Goal: Check status: Check status

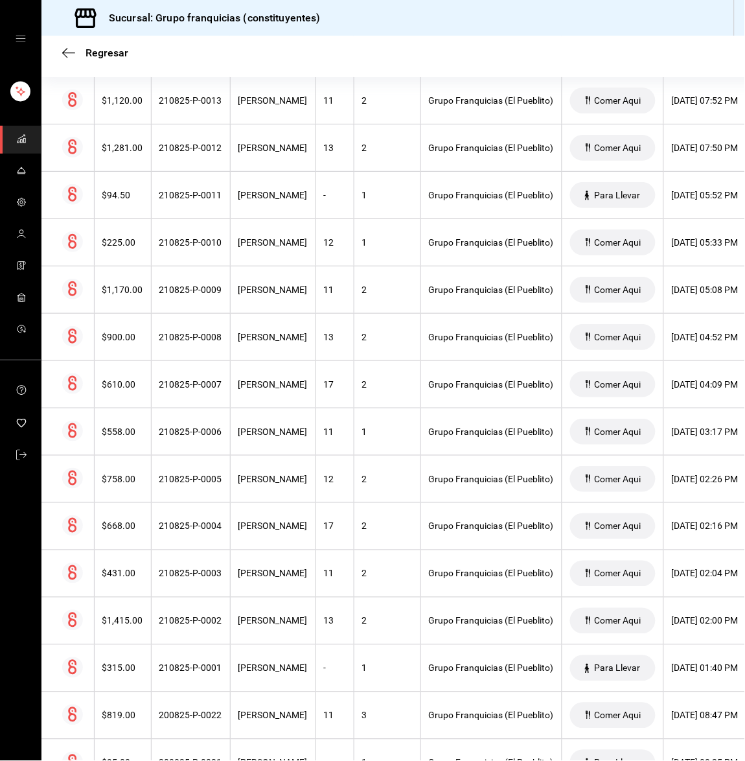
scroll to position [310, 0]
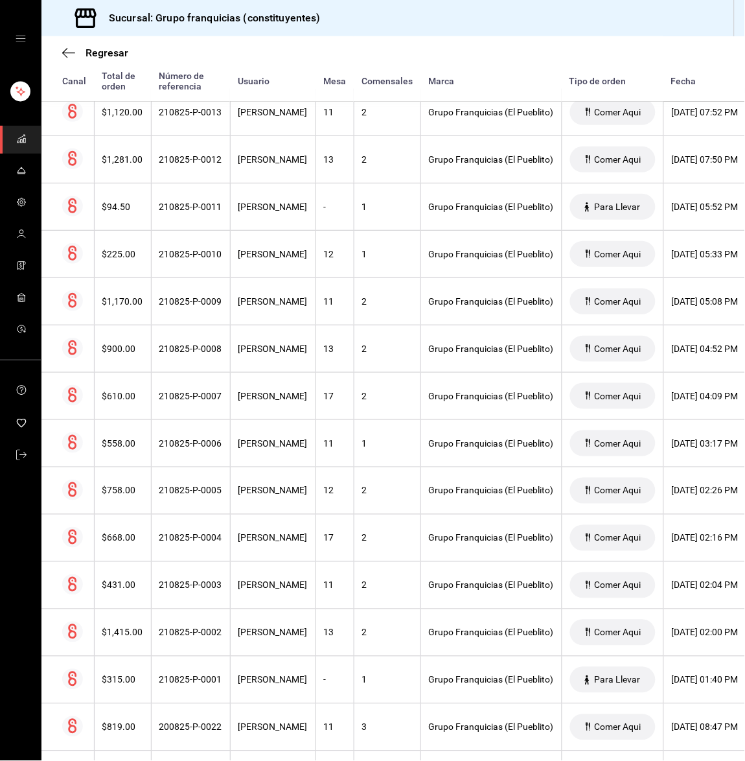
click at [737, 750] on div "Regresar Órdenes Fecha [DATE] [DATE] - [DATE] [DATE] Hora inicio 00:00 Hora ini…" at bounding box center [393, 398] width 704 height 724
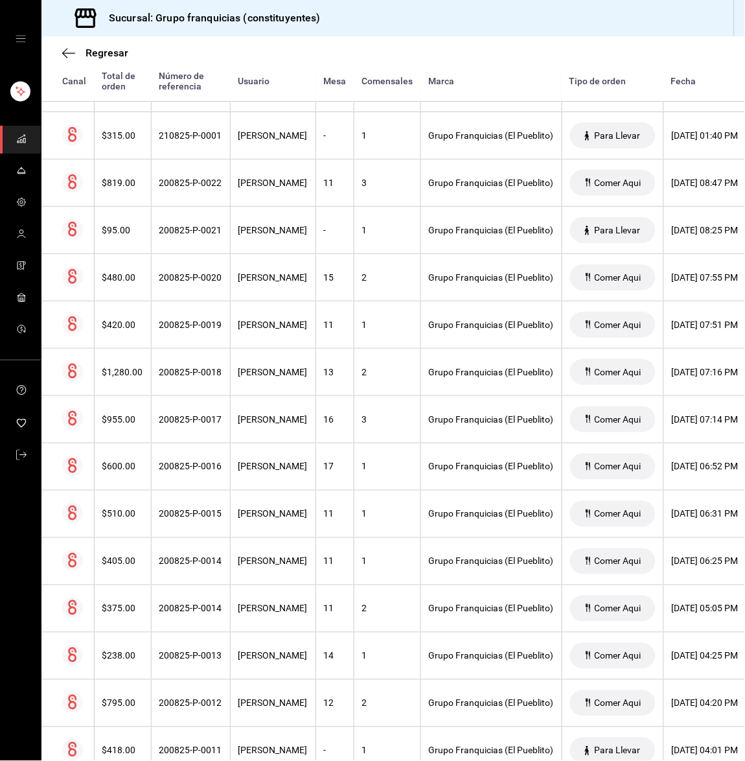
scroll to position [893, 0]
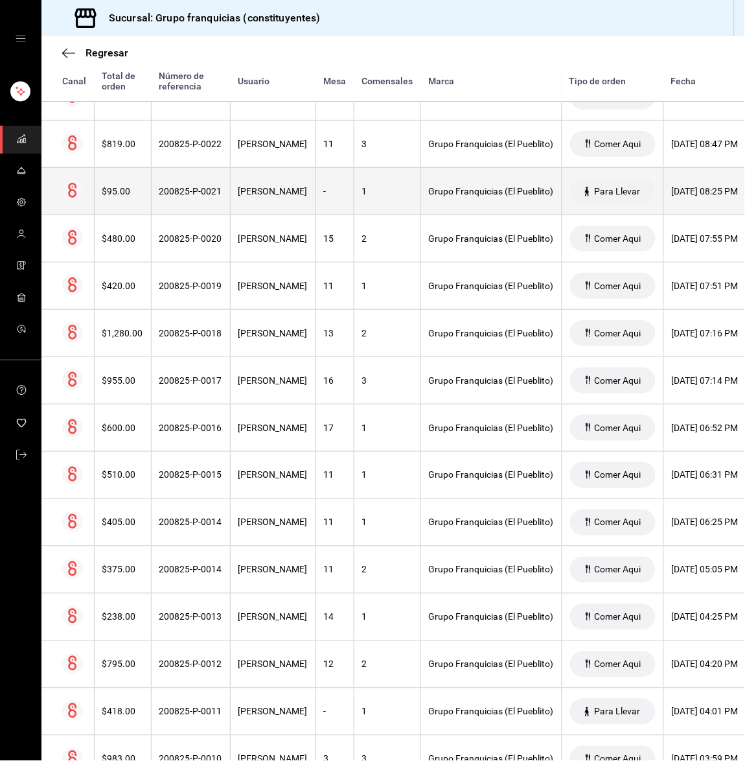
click at [283, 205] on th "[PERSON_NAME]" at bounding box center [273, 191] width 86 height 47
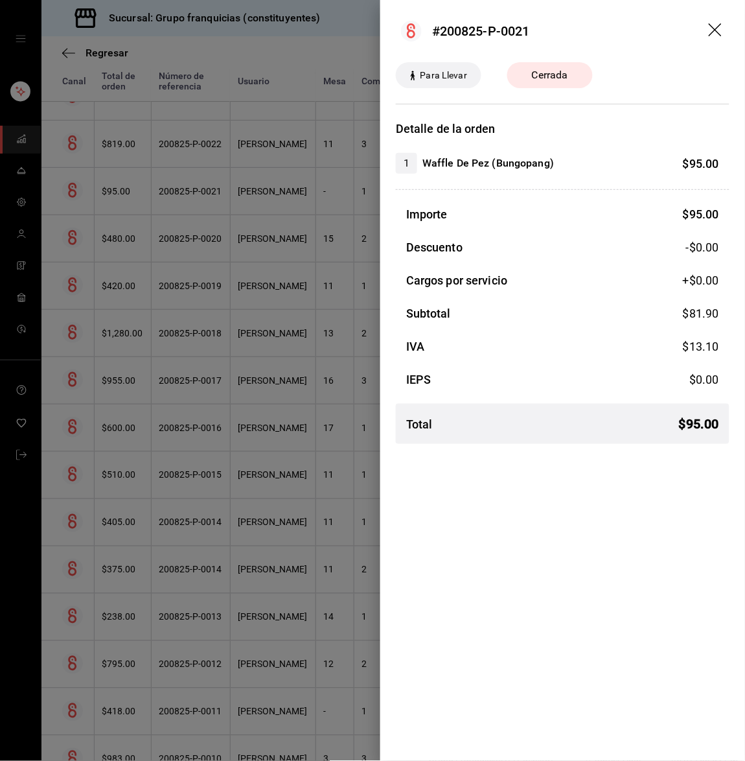
click at [718, 32] on icon "drag" at bounding box center [715, 29] width 13 height 13
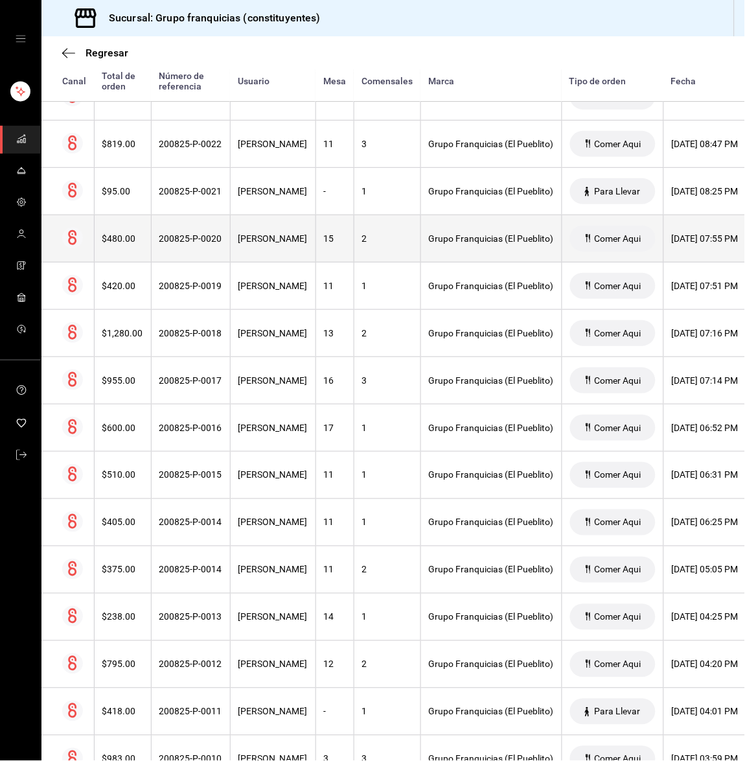
click at [292, 233] on th "[PERSON_NAME]" at bounding box center [273, 238] width 86 height 47
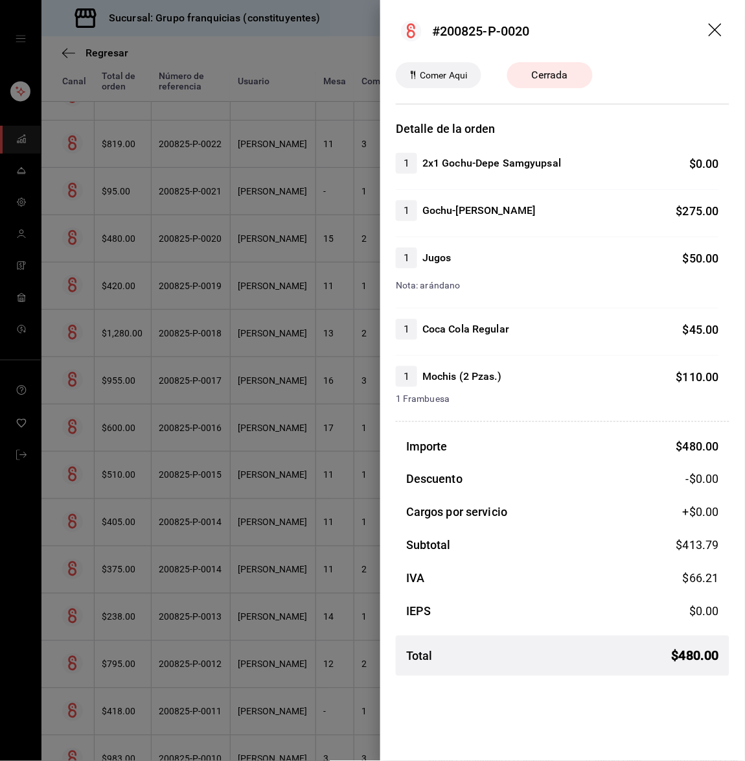
click at [292, 233] on div at bounding box center [372, 380] width 745 height 761
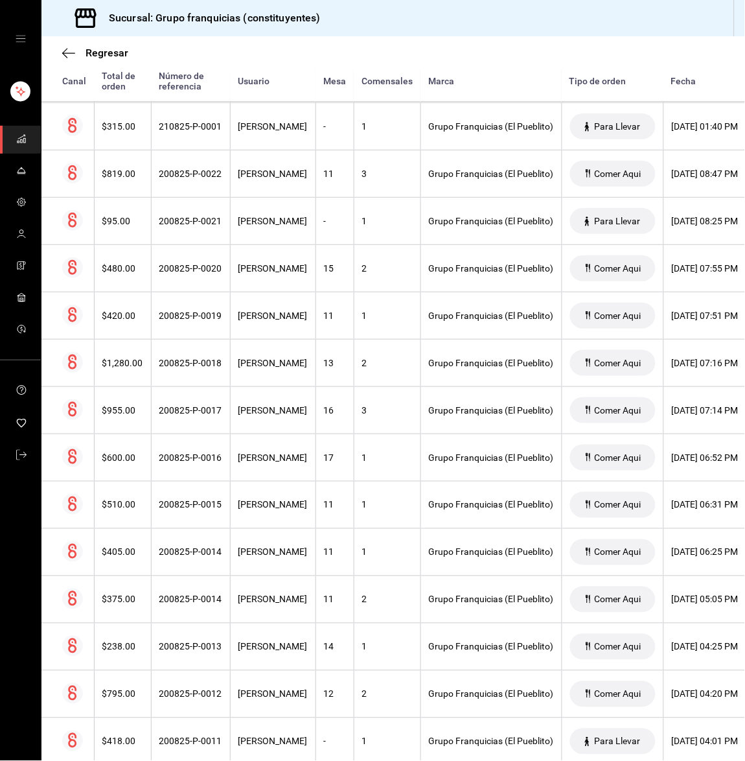
scroll to position [854, 0]
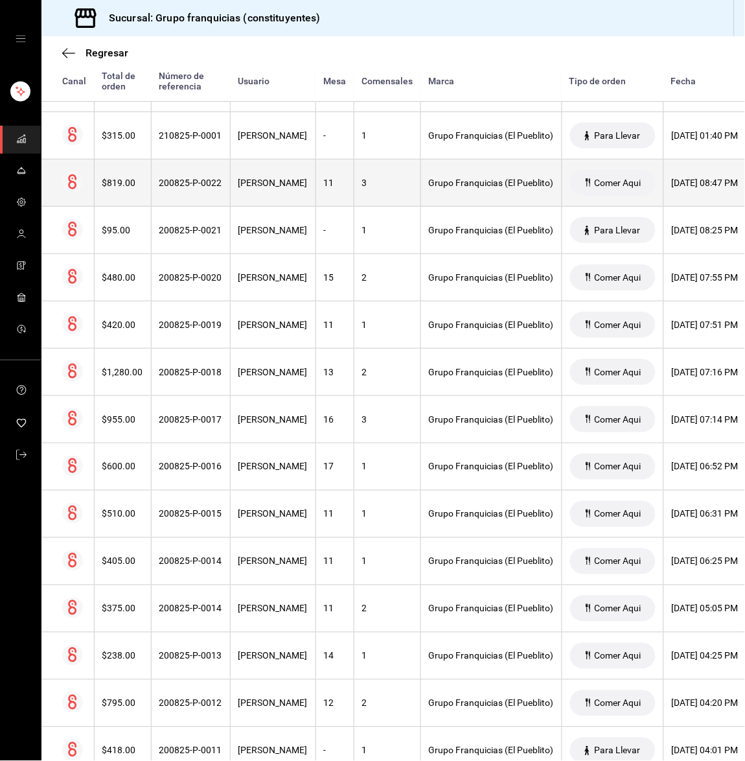
click at [372, 186] on div "3" at bounding box center [387, 182] width 51 height 10
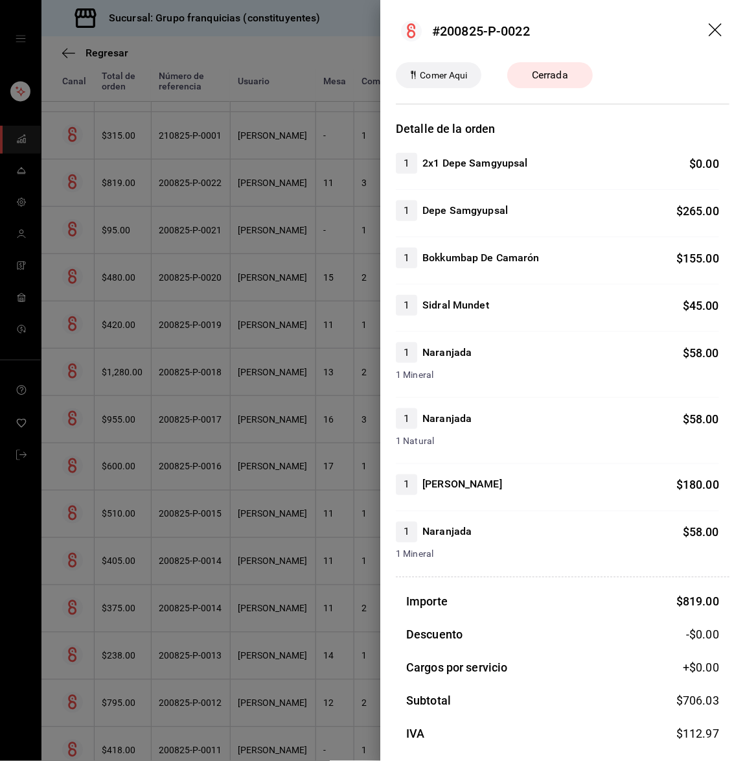
scroll to position [81, 0]
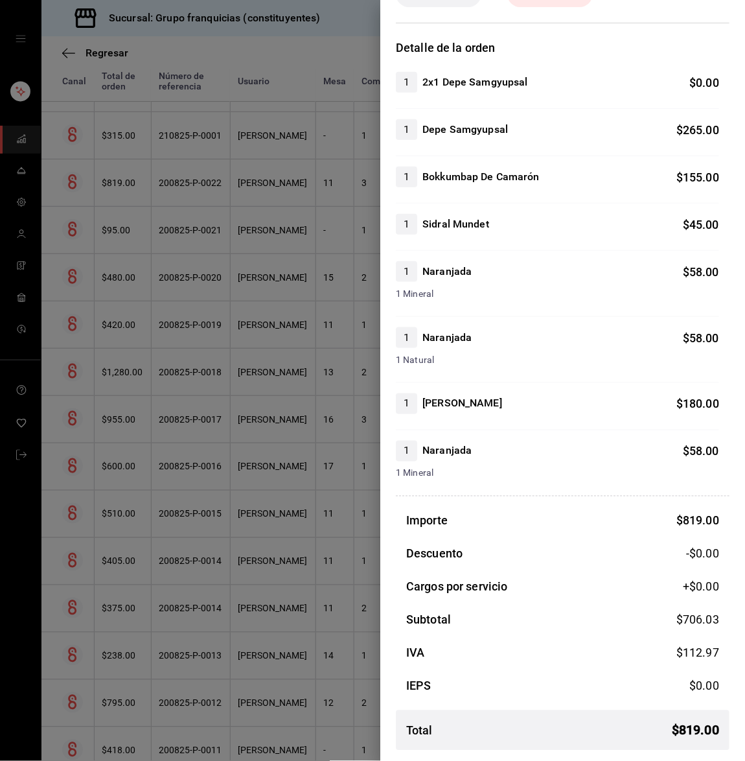
click at [277, 313] on div at bounding box center [372, 380] width 745 height 761
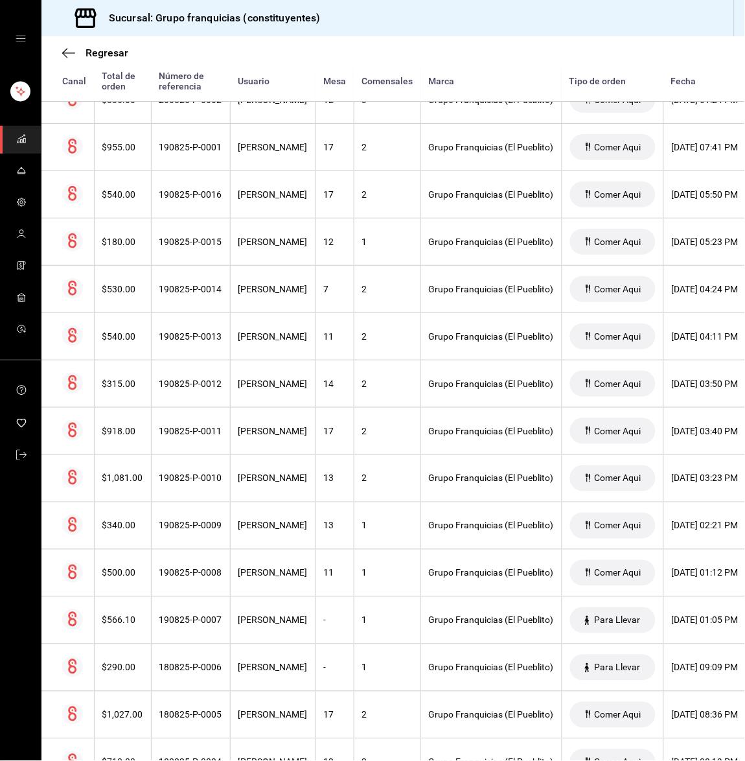
scroll to position [1940, 0]
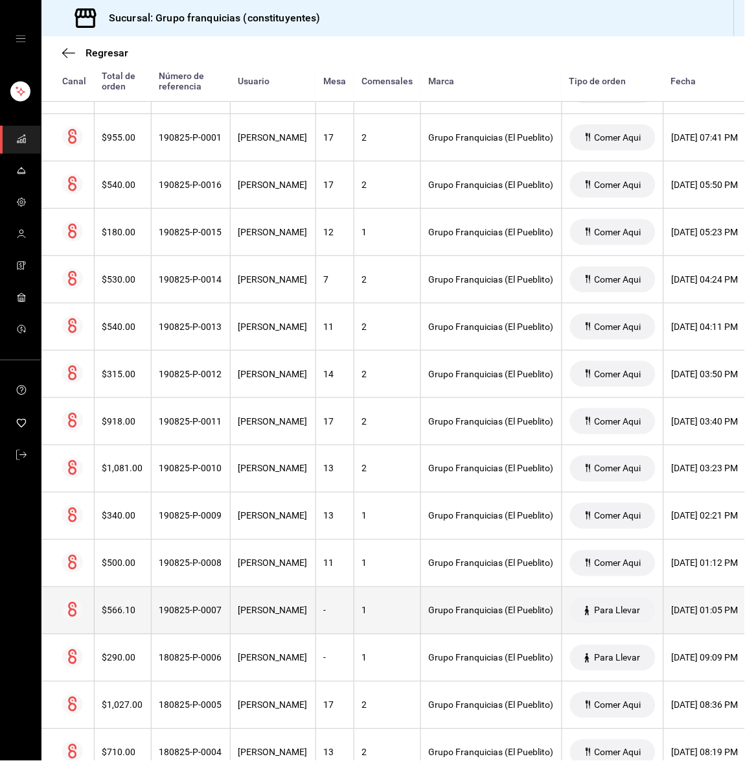
click at [305, 614] on div "[PERSON_NAME]" at bounding box center [272, 610] width 69 height 10
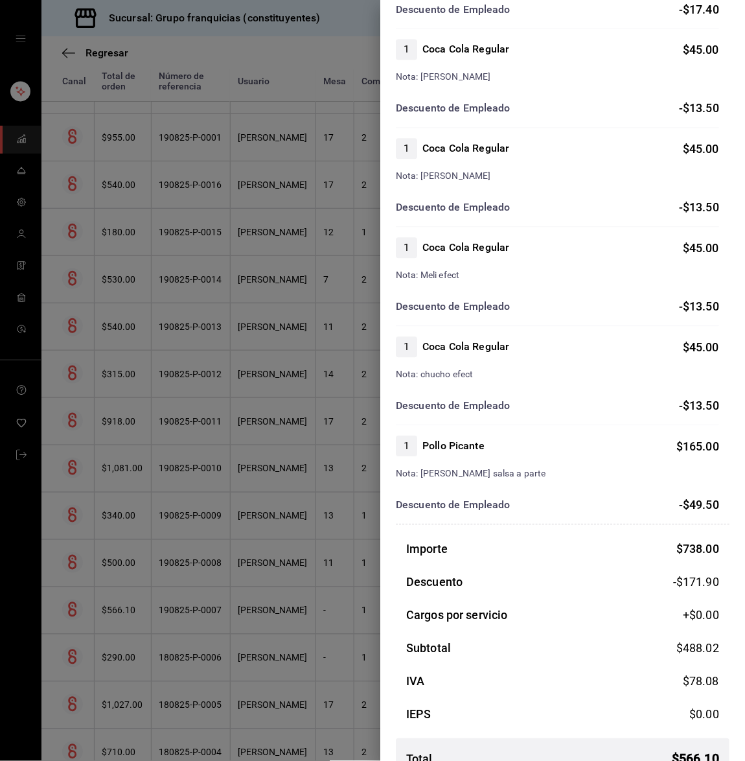
scroll to position [477, 0]
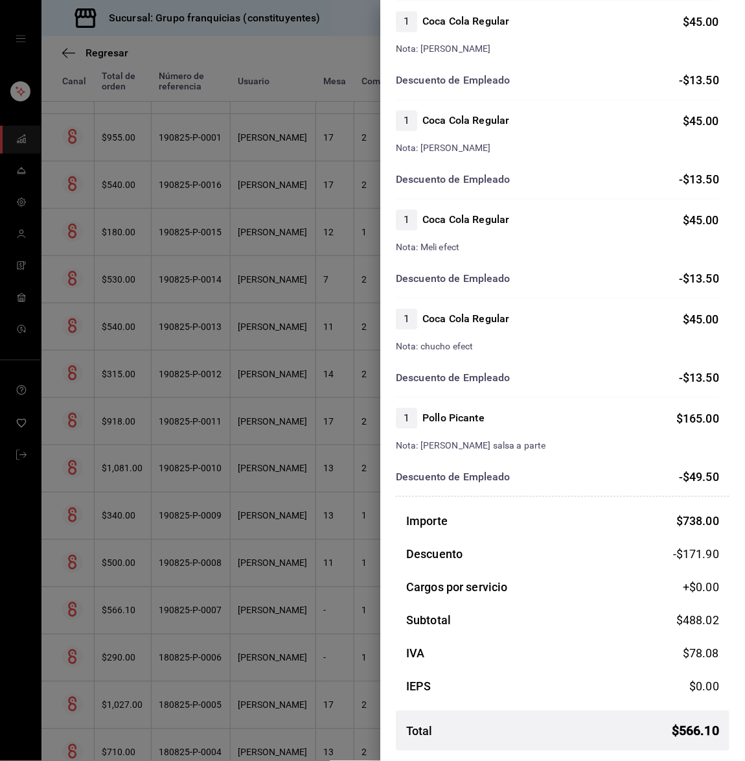
click at [233, 474] on div at bounding box center [372, 380] width 745 height 761
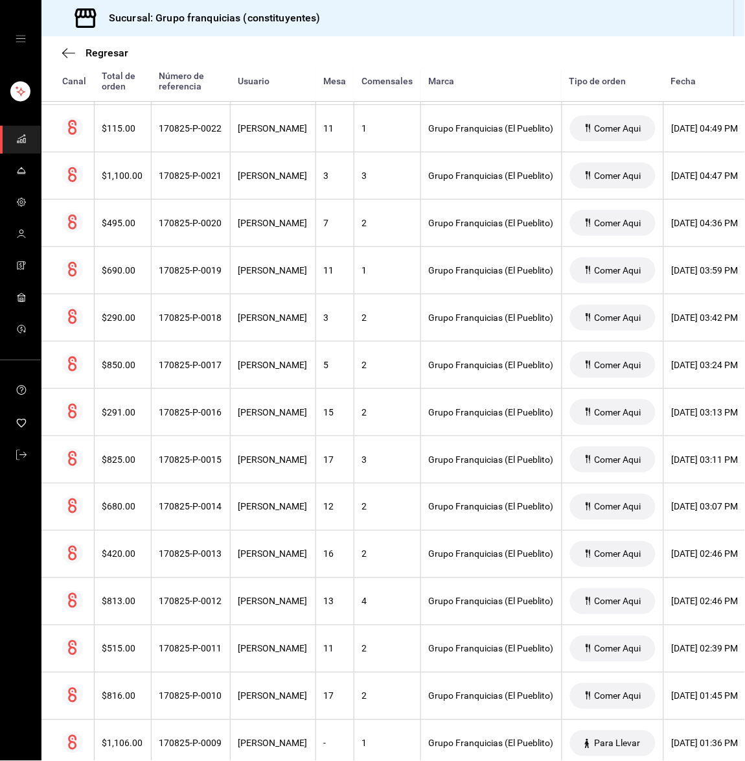
scroll to position [3728, 0]
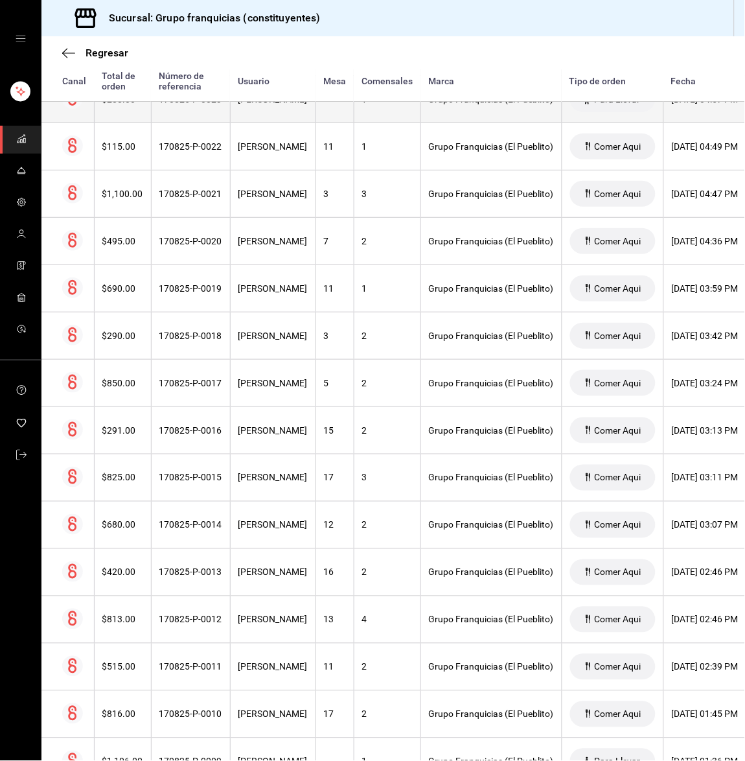
click at [224, 115] on th "170825-P-0023" at bounding box center [190, 99] width 79 height 47
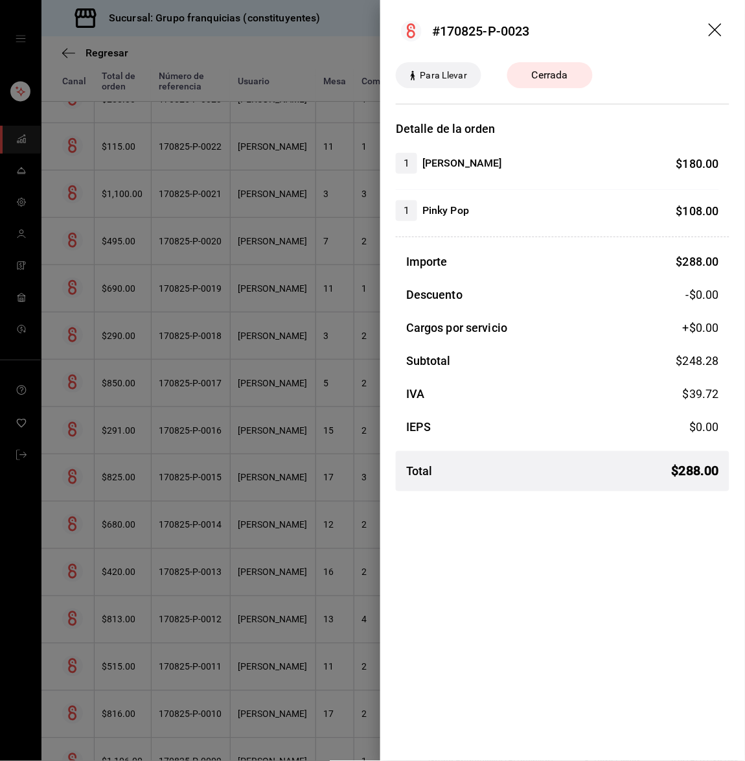
click at [261, 280] on div at bounding box center [372, 380] width 745 height 761
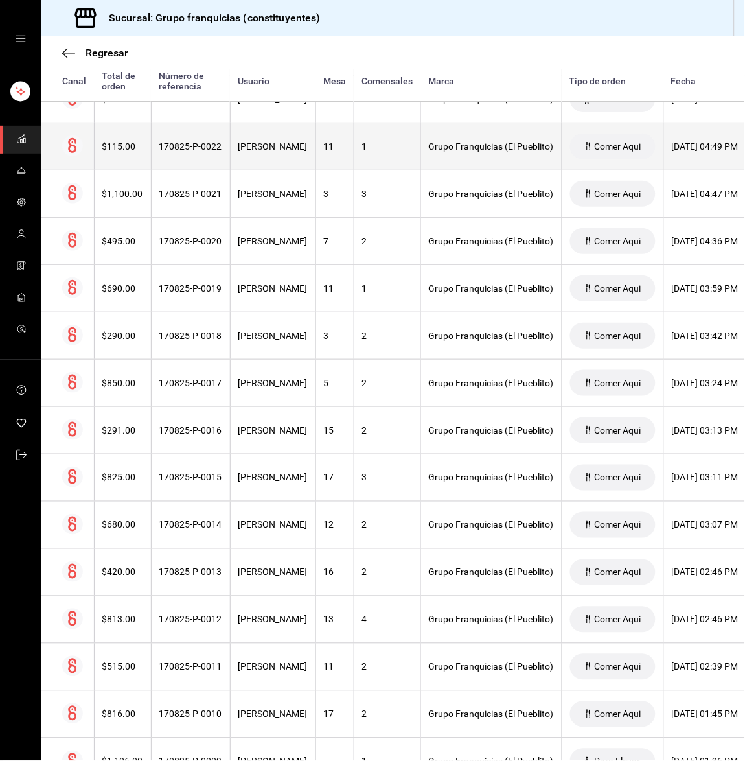
click at [267, 163] on th "[PERSON_NAME]" at bounding box center [273, 146] width 86 height 47
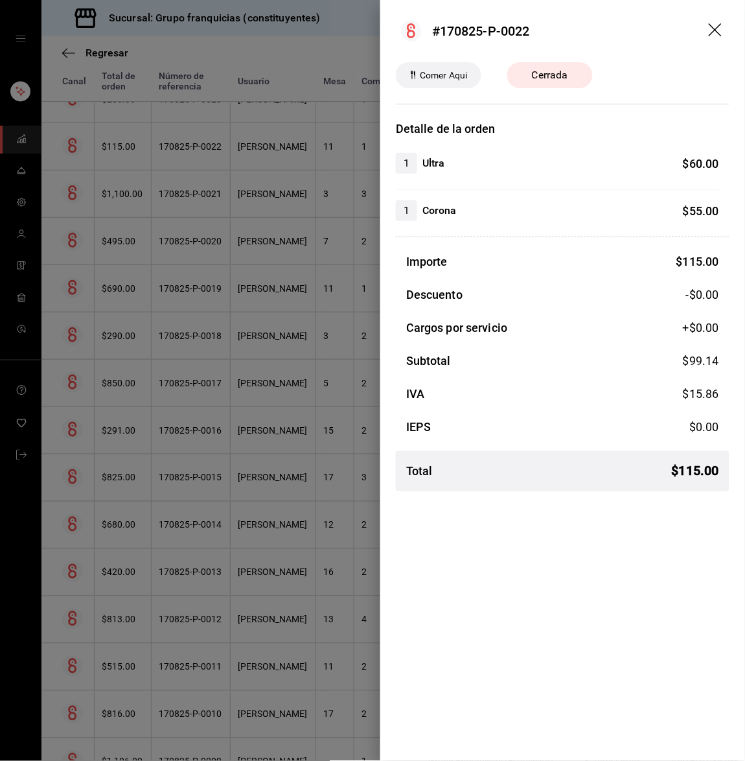
click at [267, 163] on div at bounding box center [372, 380] width 745 height 761
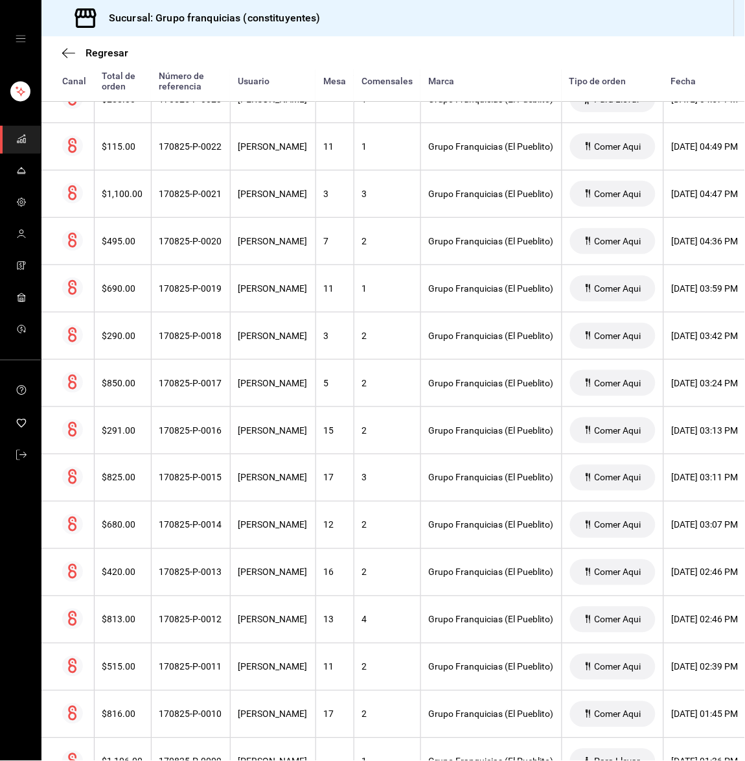
click at [267, 163] on th "[PERSON_NAME]" at bounding box center [273, 146] width 86 height 47
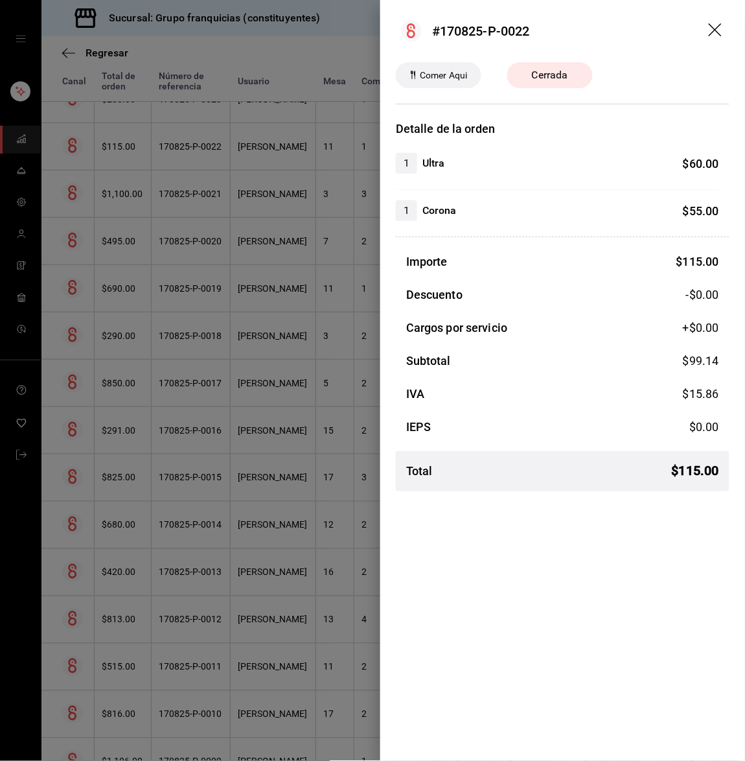
click at [267, 163] on div at bounding box center [372, 380] width 745 height 761
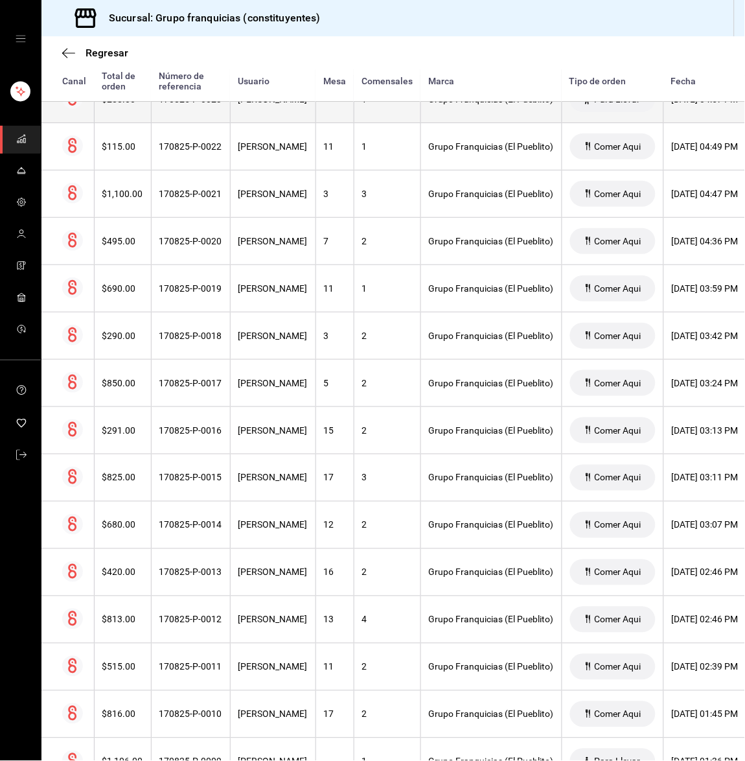
click at [267, 104] on div "[PERSON_NAME]" at bounding box center [272, 99] width 69 height 10
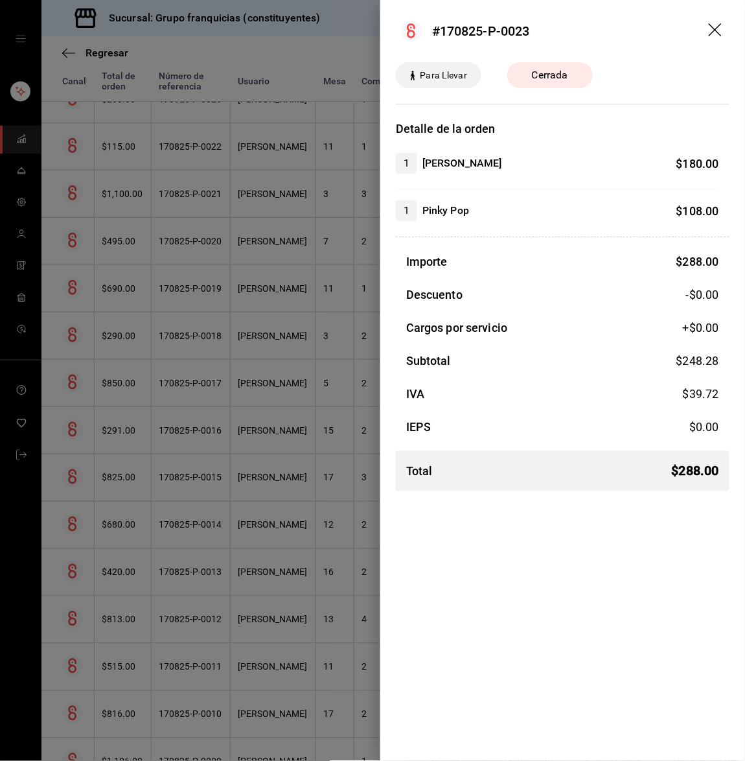
click at [267, 108] on div at bounding box center [372, 380] width 745 height 761
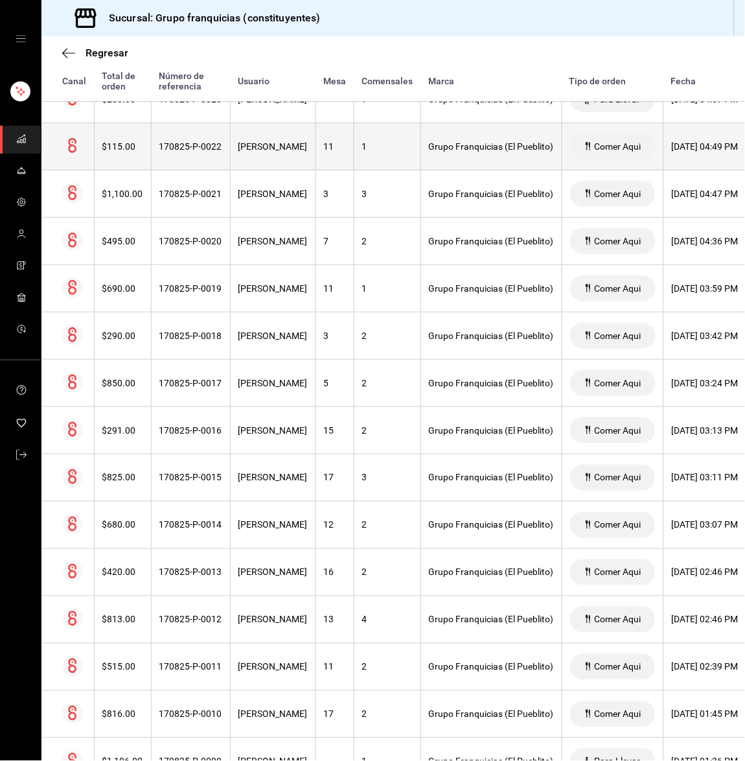
click at [251, 140] on th "[PERSON_NAME]" at bounding box center [273, 146] width 86 height 47
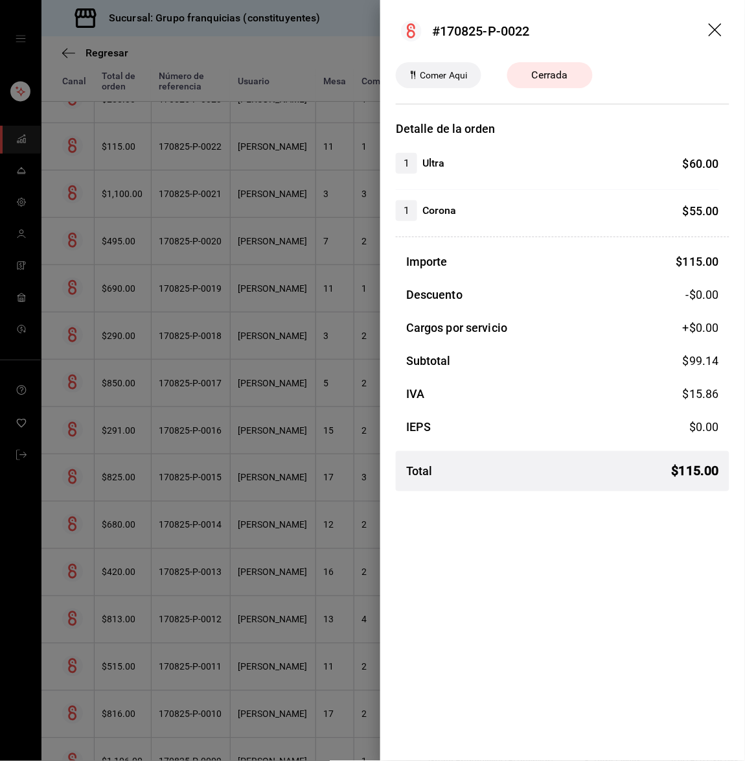
click at [251, 140] on div at bounding box center [372, 380] width 745 height 761
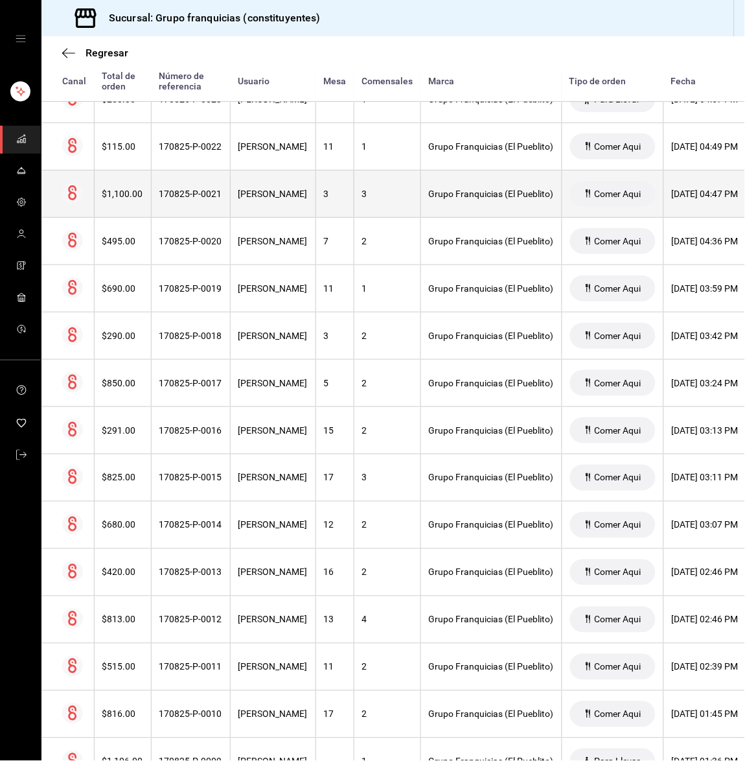
click at [273, 216] on th "[PERSON_NAME]" at bounding box center [273, 193] width 86 height 47
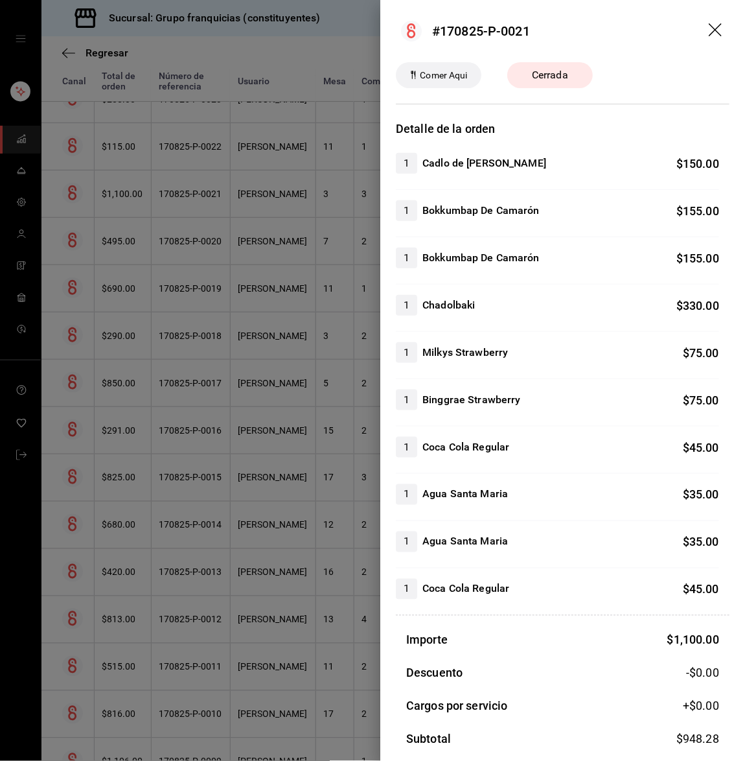
click at [273, 216] on div at bounding box center [372, 380] width 745 height 761
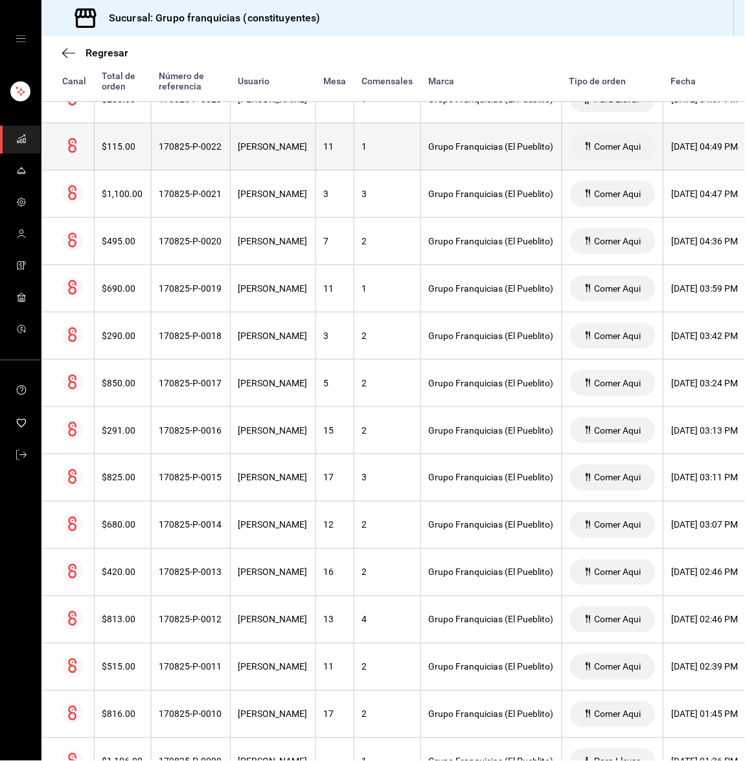
click at [255, 152] on div "[PERSON_NAME]" at bounding box center [272, 146] width 69 height 10
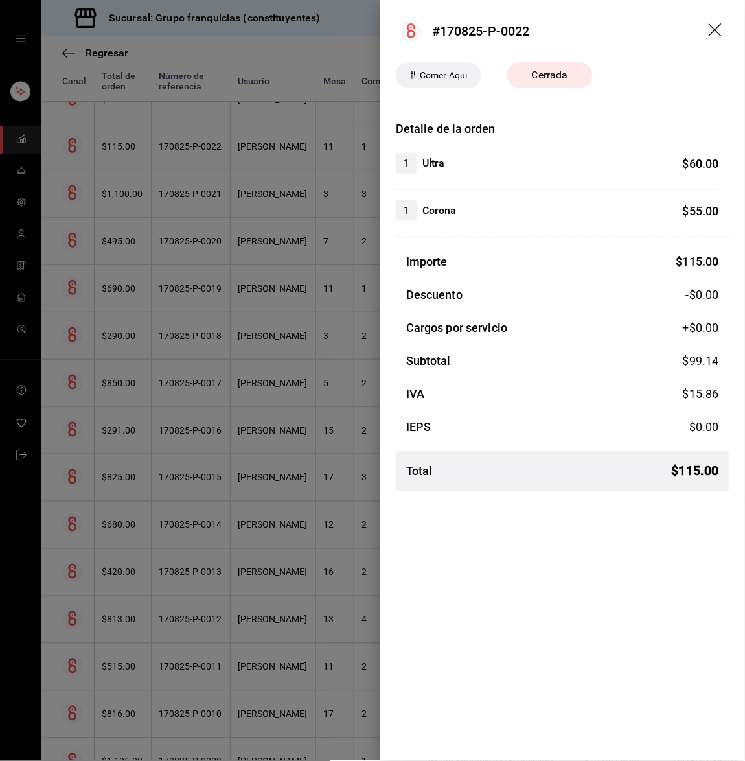
click at [255, 152] on div at bounding box center [372, 380] width 745 height 761
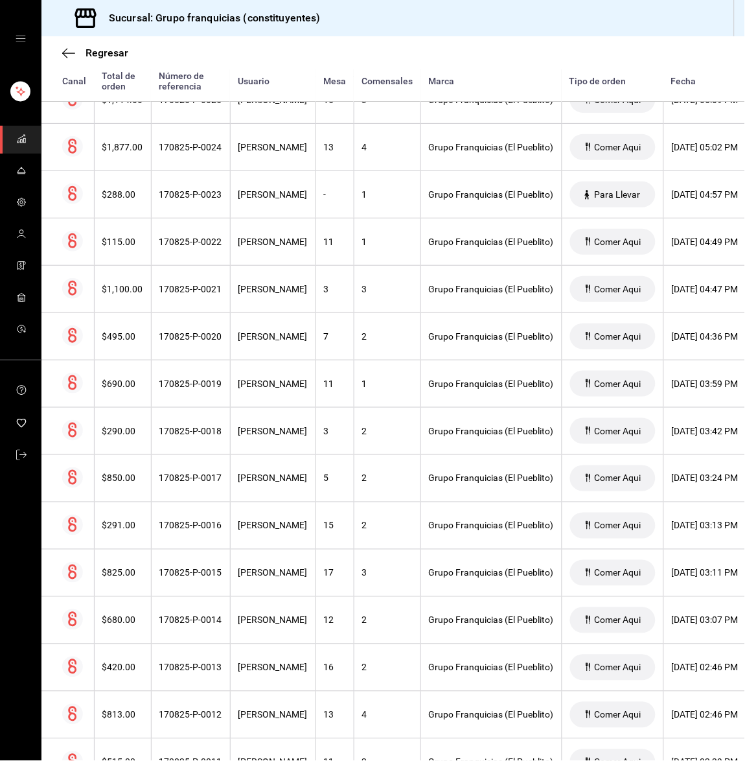
scroll to position [3611, 0]
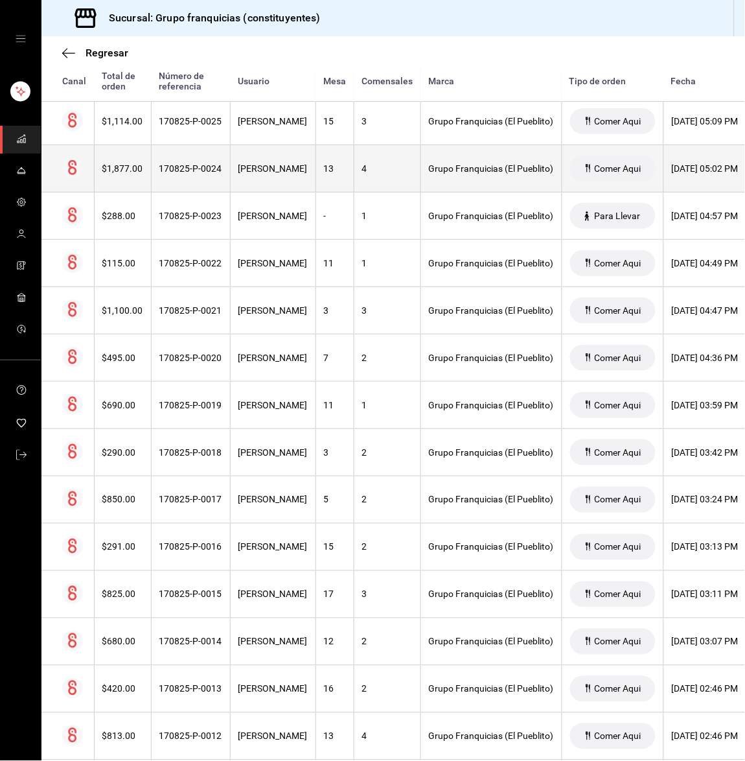
click at [265, 162] on th "[PERSON_NAME]" at bounding box center [273, 168] width 86 height 47
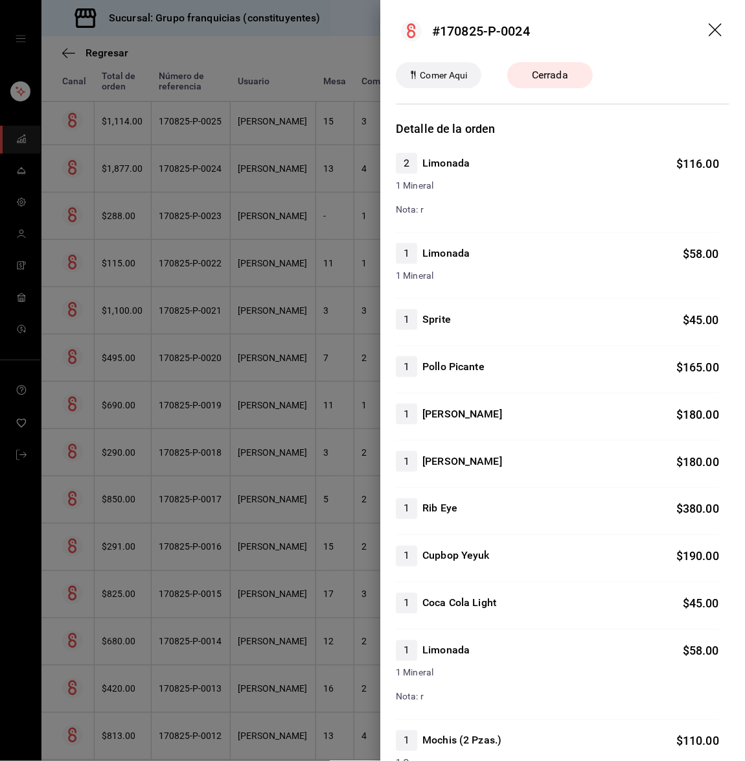
scroll to position [518, 0]
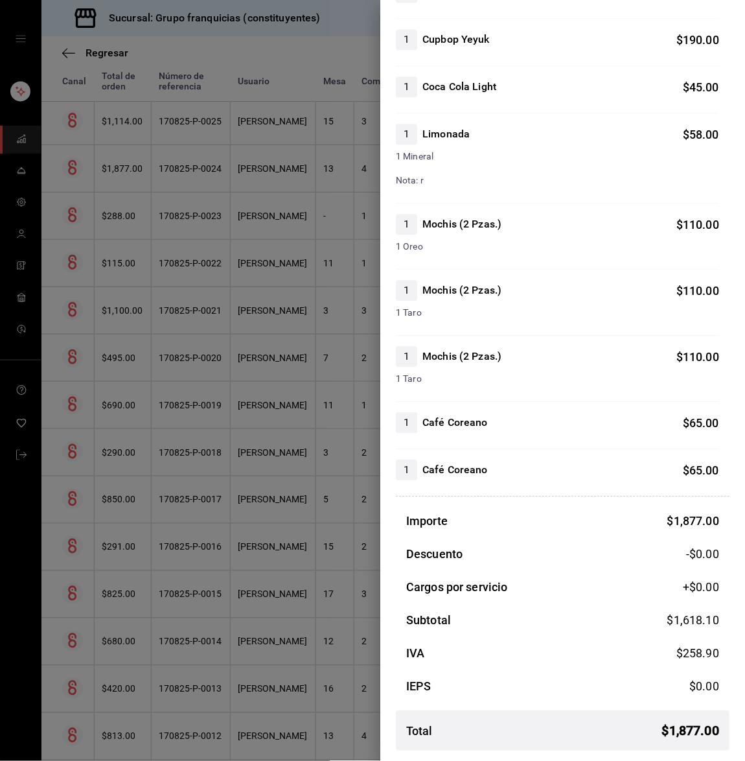
click at [289, 440] on div at bounding box center [372, 380] width 745 height 761
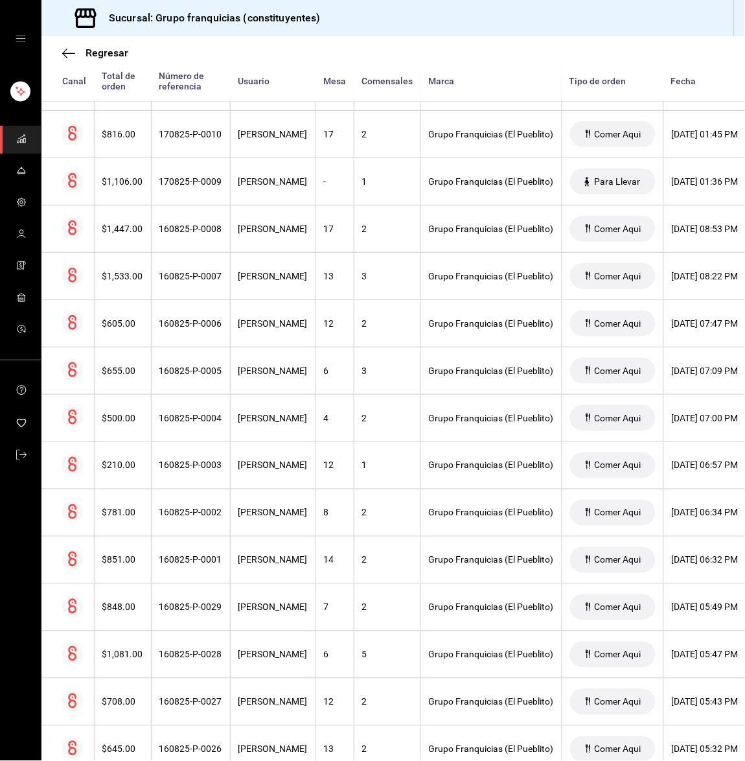
scroll to position [4314, 0]
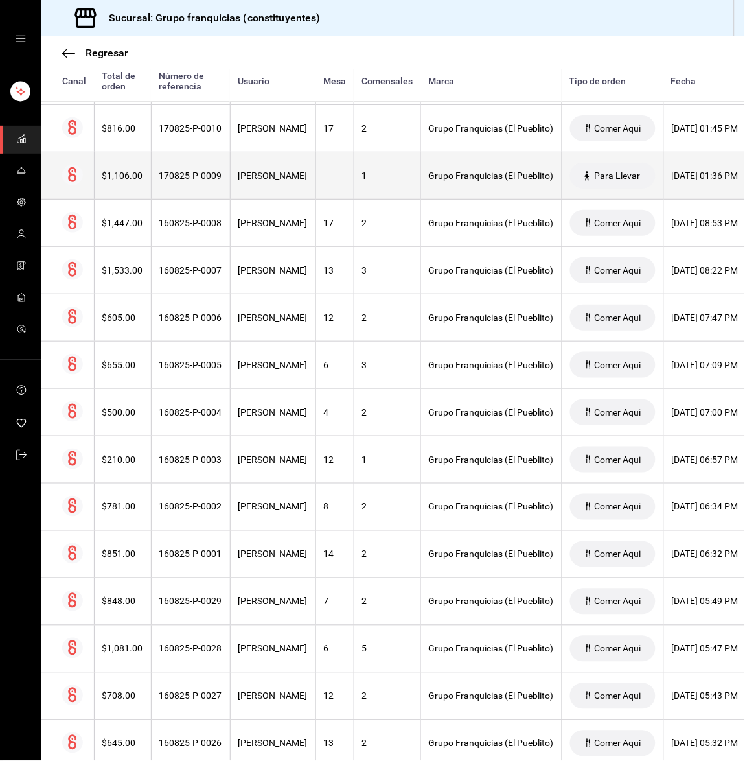
click at [543, 181] on div "Grupo Franquicias (El Pueblito)" at bounding box center [491, 175] width 125 height 10
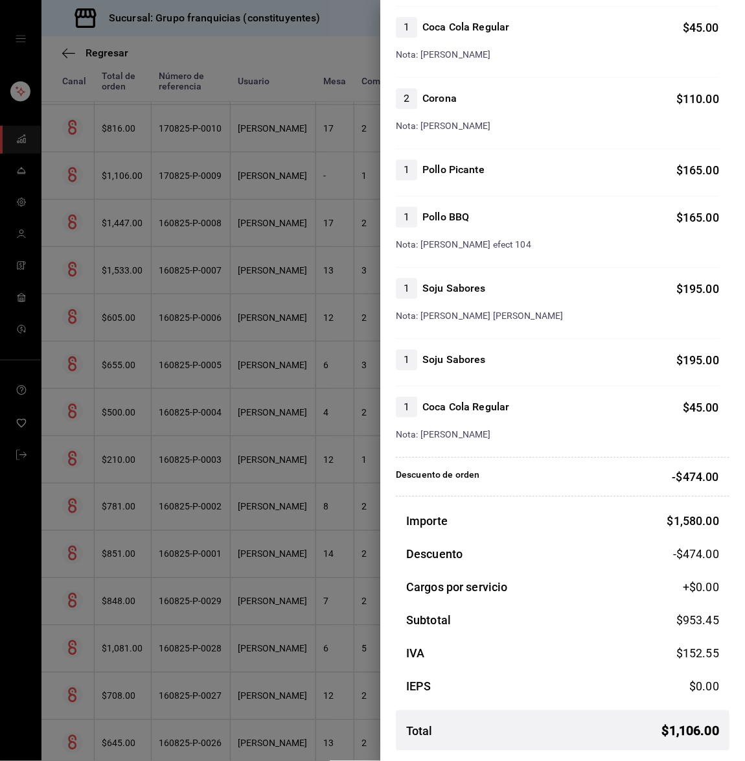
scroll to position [0, 0]
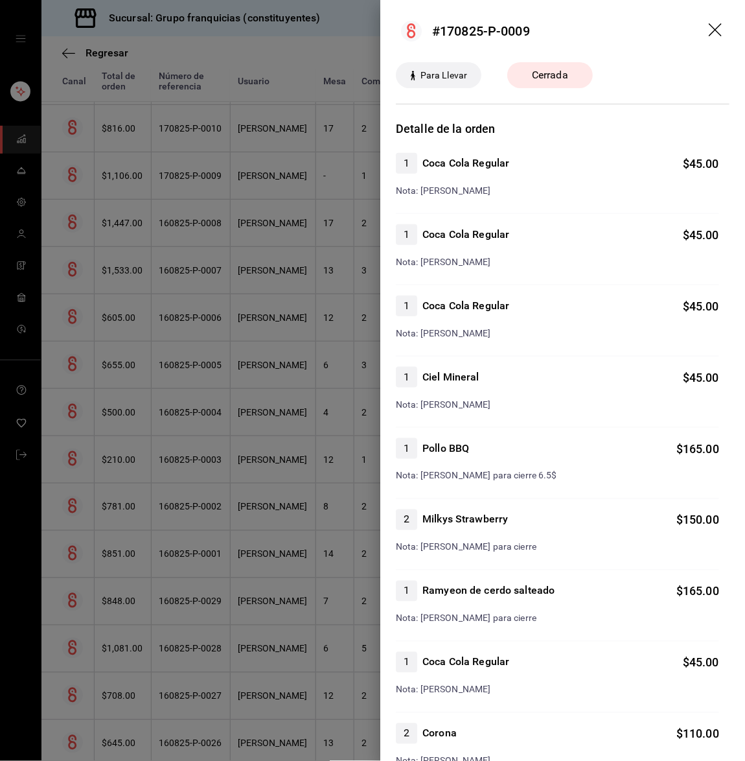
click at [212, 231] on div at bounding box center [372, 380] width 745 height 761
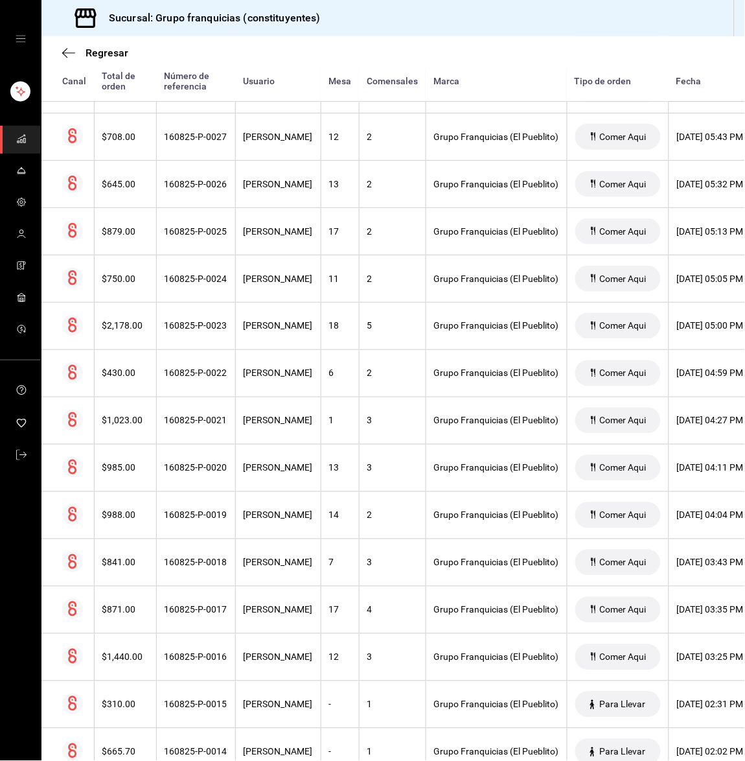
scroll to position [4912, 0]
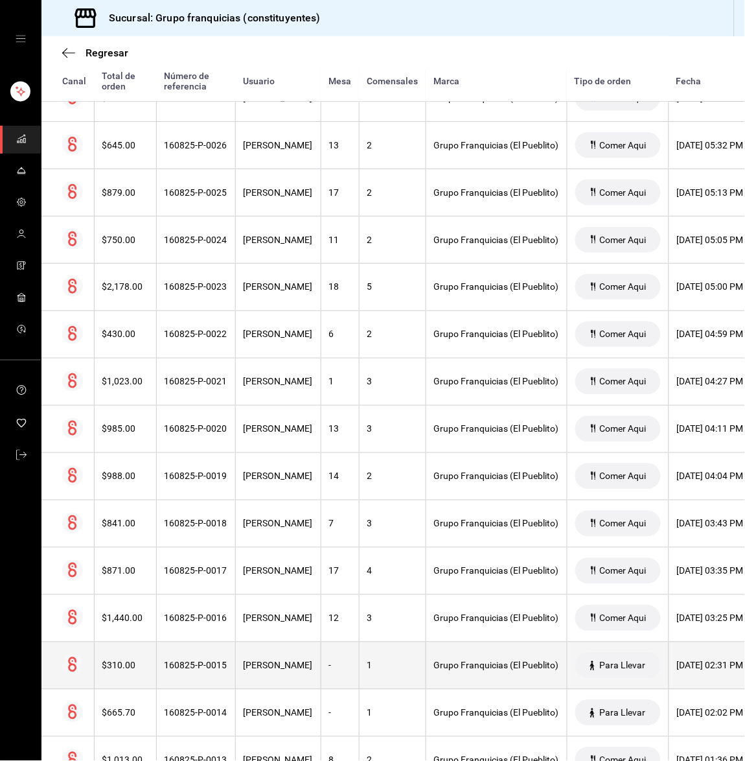
click at [440, 667] on th "Grupo Franquicias (El Pueblito)" at bounding box center [496, 665] width 141 height 47
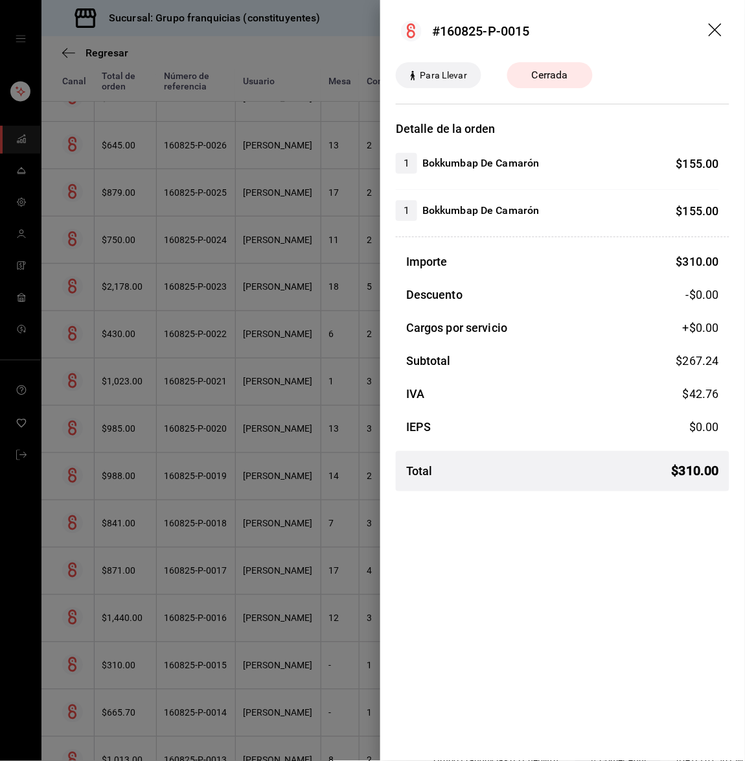
click at [228, 598] on div at bounding box center [372, 380] width 745 height 761
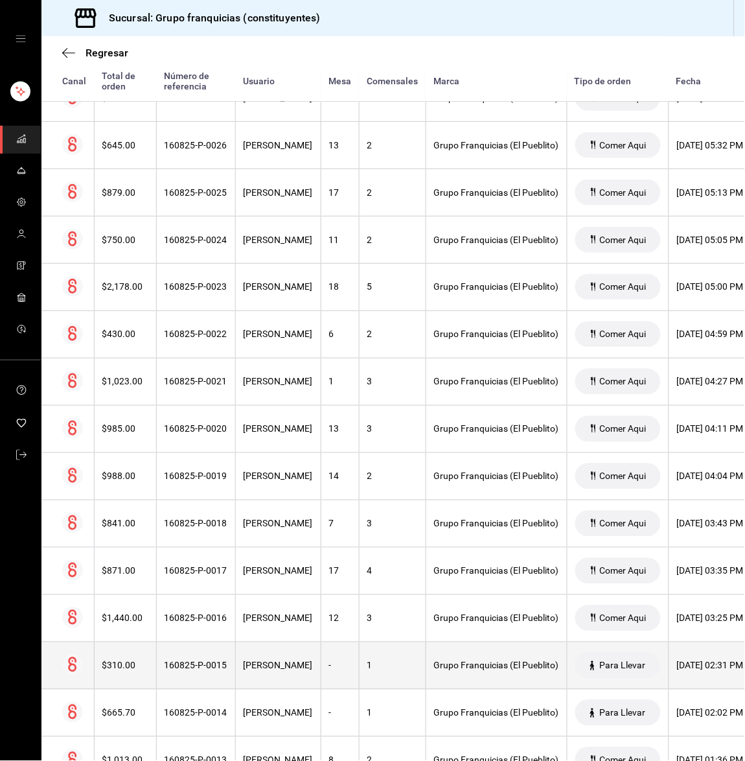
click at [255, 670] on div "[PERSON_NAME]" at bounding box center [278, 665] width 69 height 10
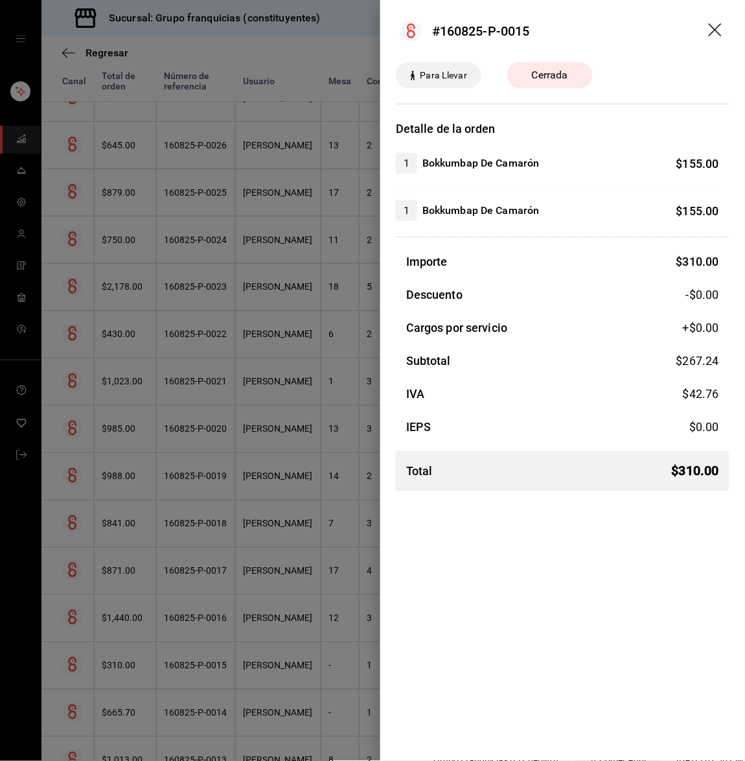
click at [255, 676] on div at bounding box center [372, 380] width 745 height 761
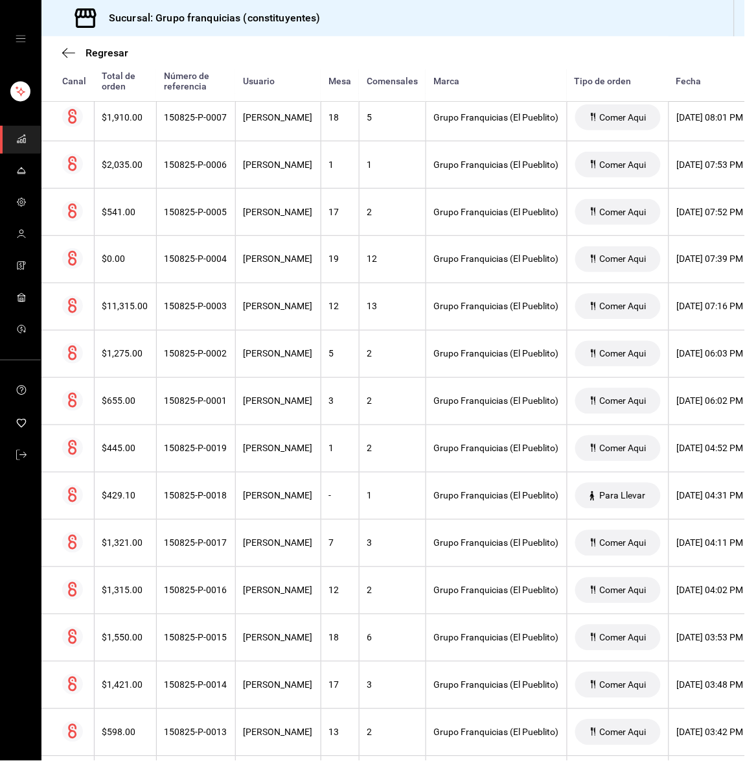
scroll to position [6221, 0]
